Goal: Task Accomplishment & Management: Complete application form

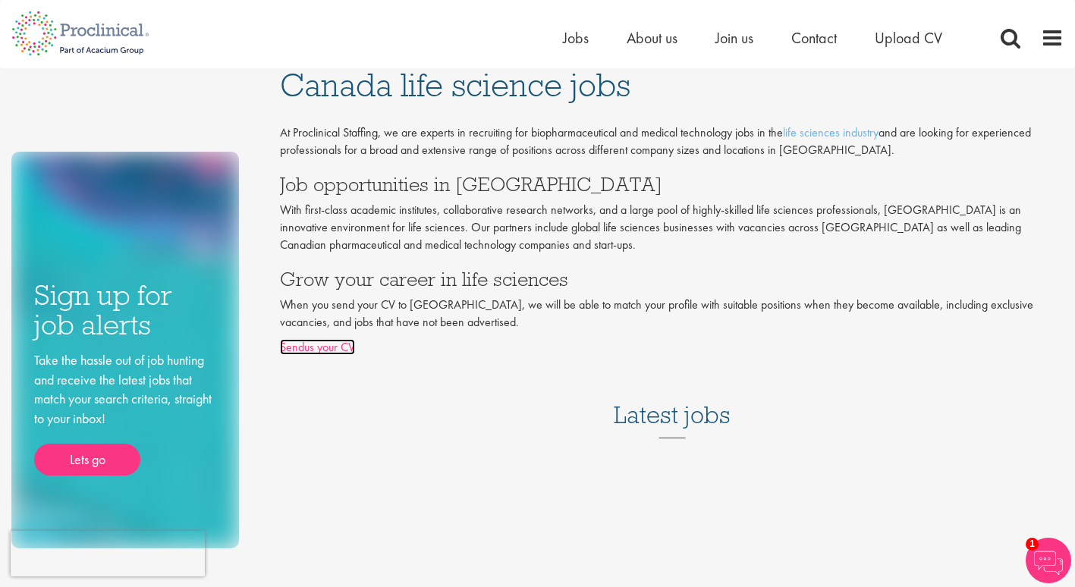
click at [322, 349] on link "Sendus your CV" at bounding box center [317, 347] width 75 height 16
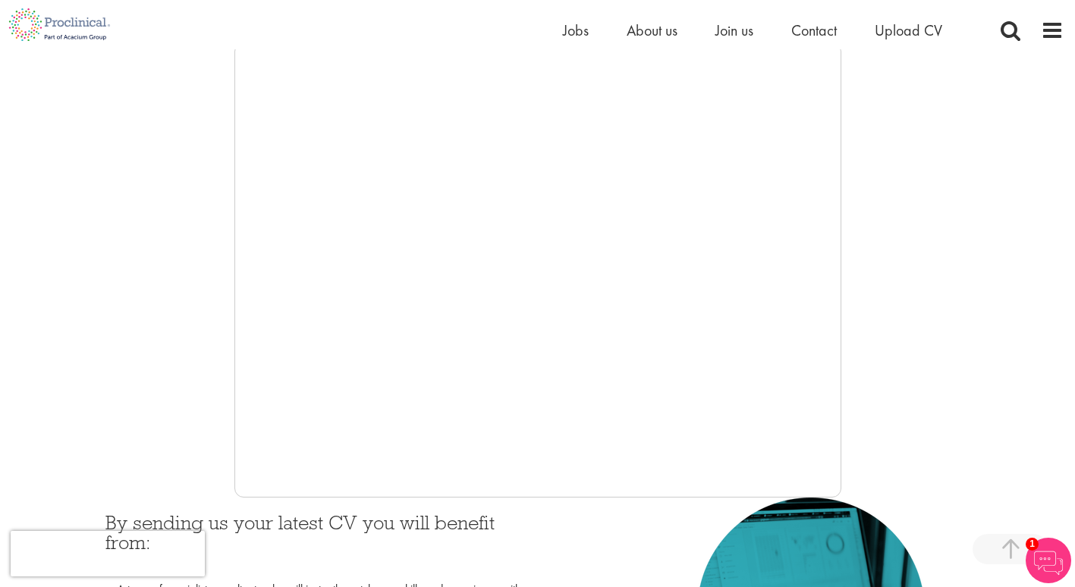
scroll to position [267, 0]
click at [817, 31] on span "Contact" at bounding box center [813, 30] width 45 height 20
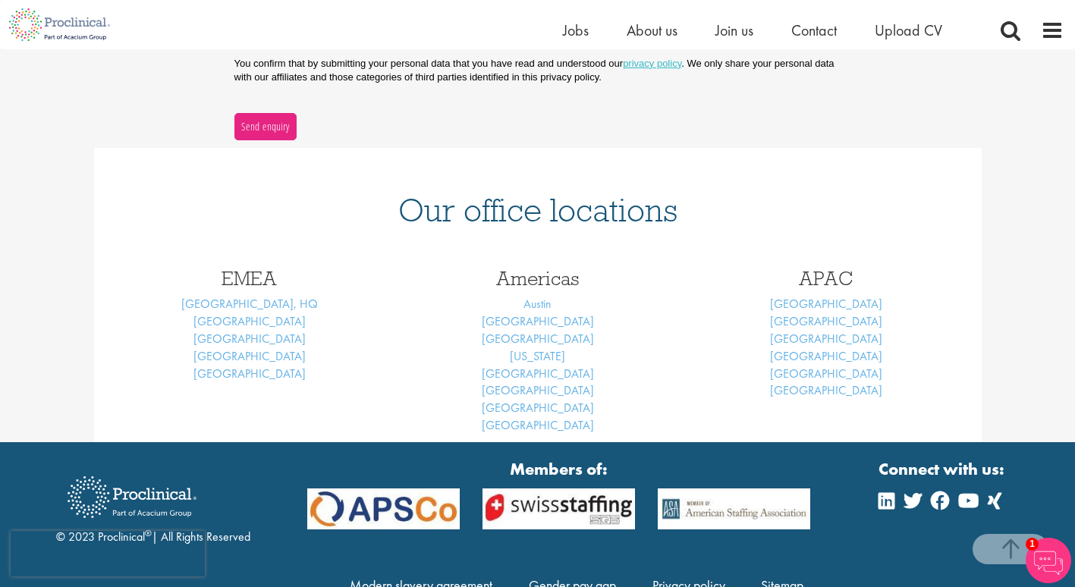
scroll to position [530, 0]
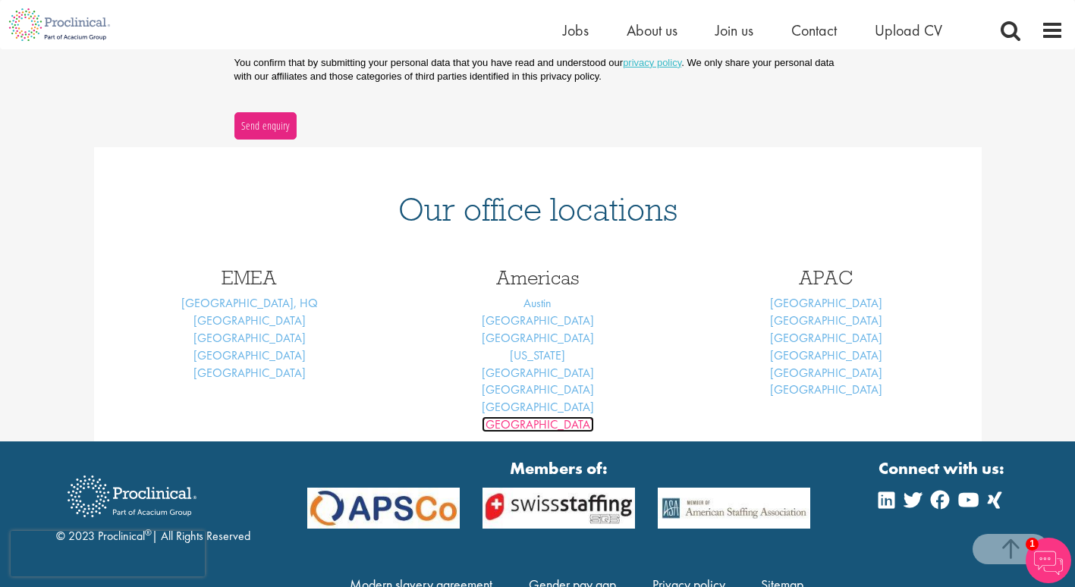
click at [522, 427] on link "Vancouver" at bounding box center [538, 424] width 112 height 16
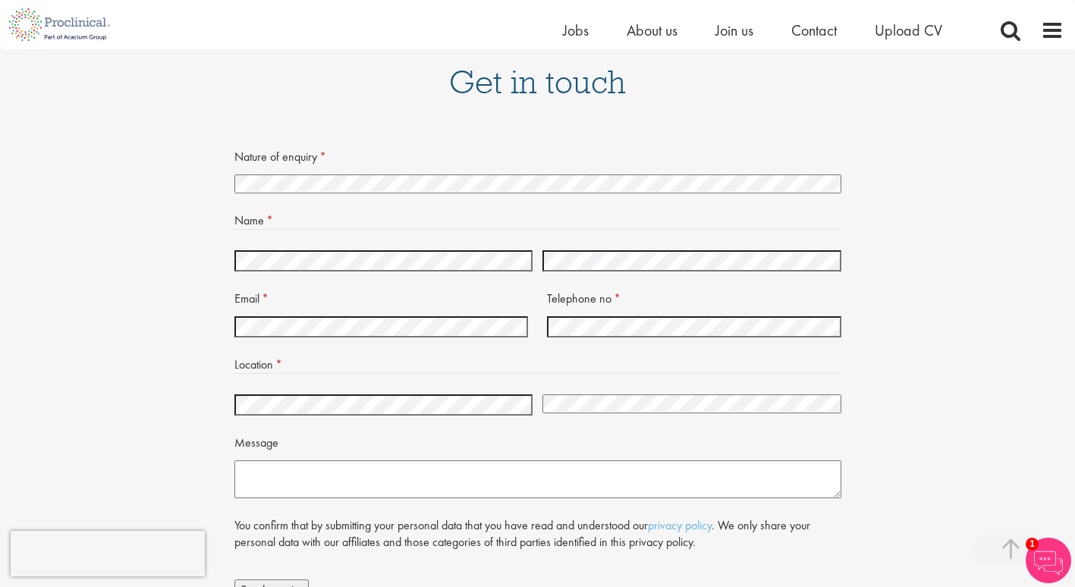
scroll to position [2238, 0]
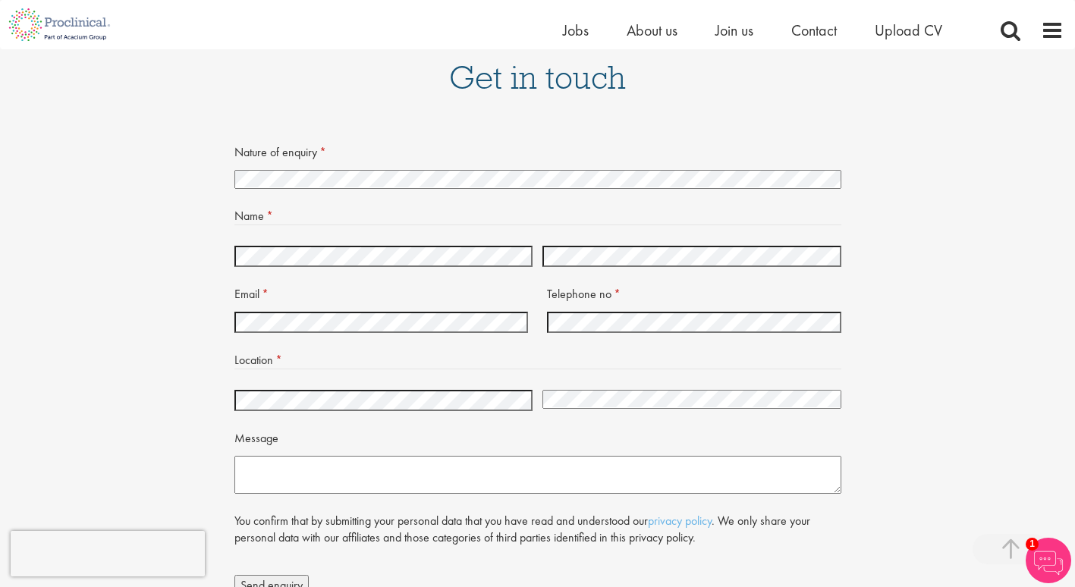
click at [450, 170] on select "I'm looking for a new job I need help staffing a vacancy or project at my compa…" at bounding box center [537, 179] width 607 height 19
select select "I'm looking for a new job"
click at [234, 170] on select "I'm looking for a new job I need help staffing a vacancy or project at my compa…" at bounding box center [537, 179] width 607 height 19
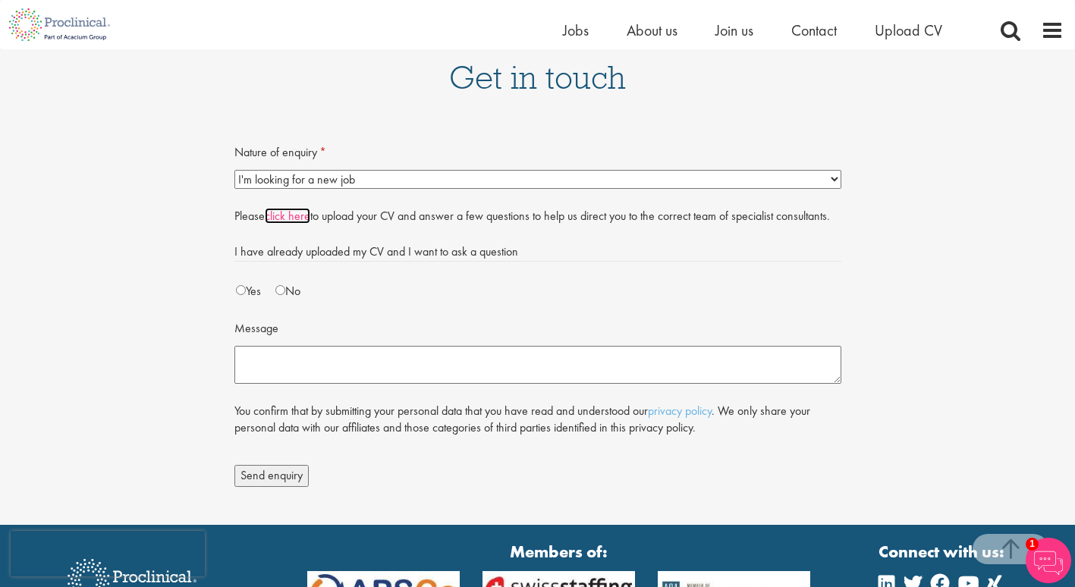
click at [288, 208] on link "click here" at bounding box center [287, 216] width 45 height 16
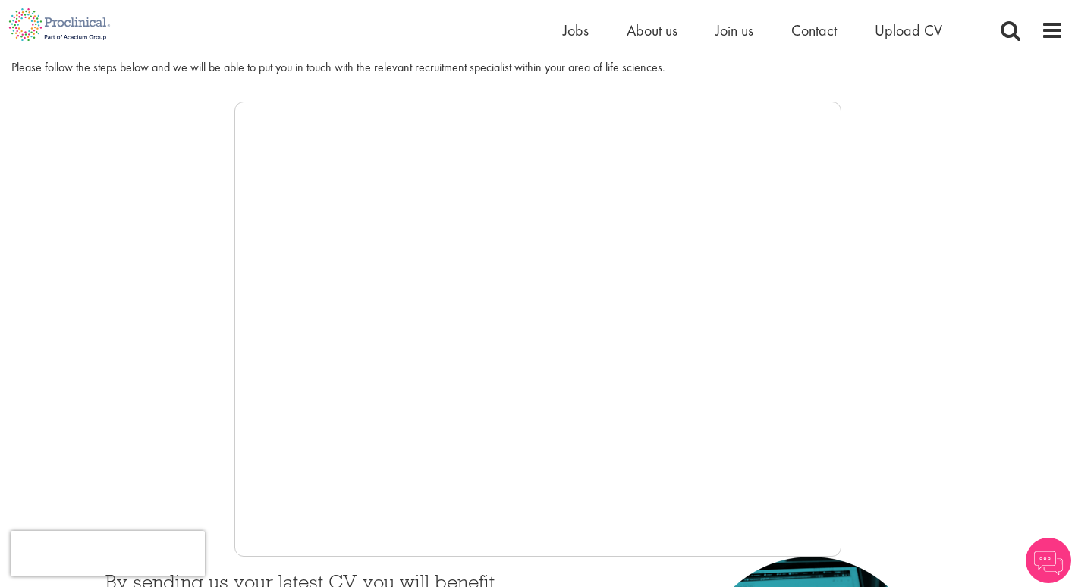
scroll to position [250, 0]
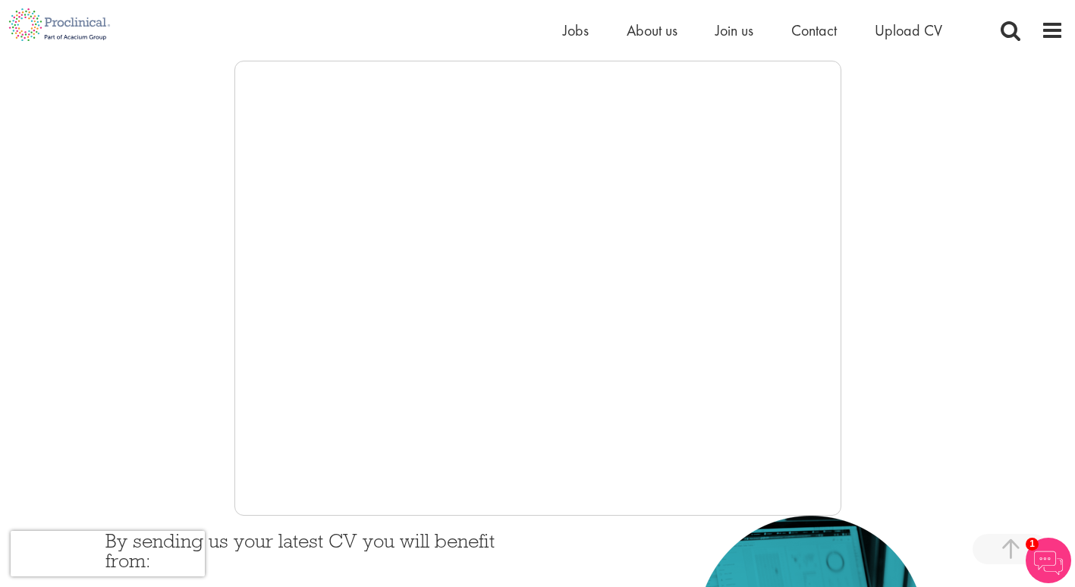
click at [188, 393] on div at bounding box center [537, 288] width 1052 height 455
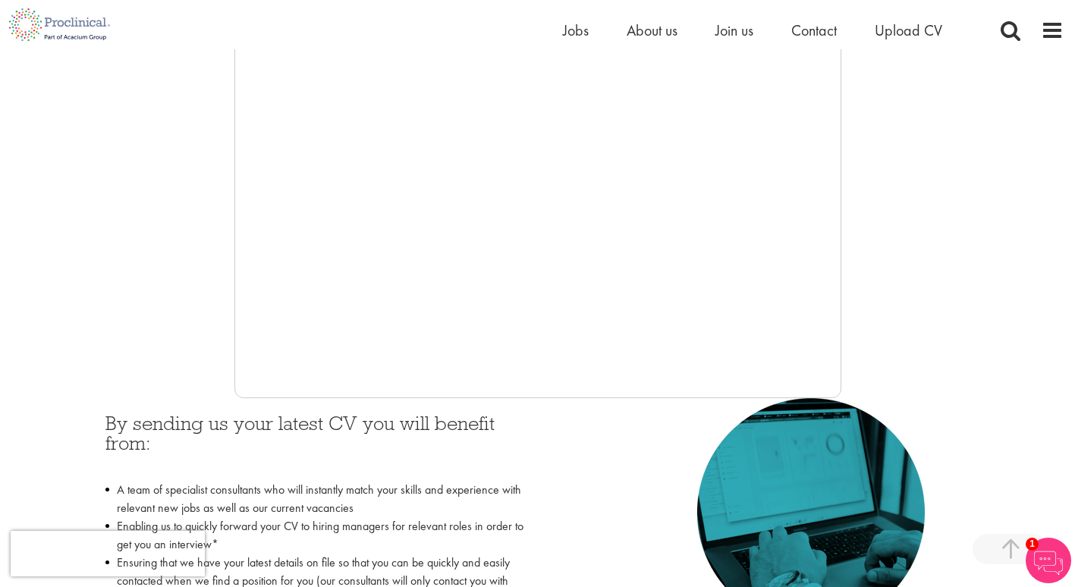
scroll to position [375, 0]
